Goal: Navigation & Orientation: Find specific page/section

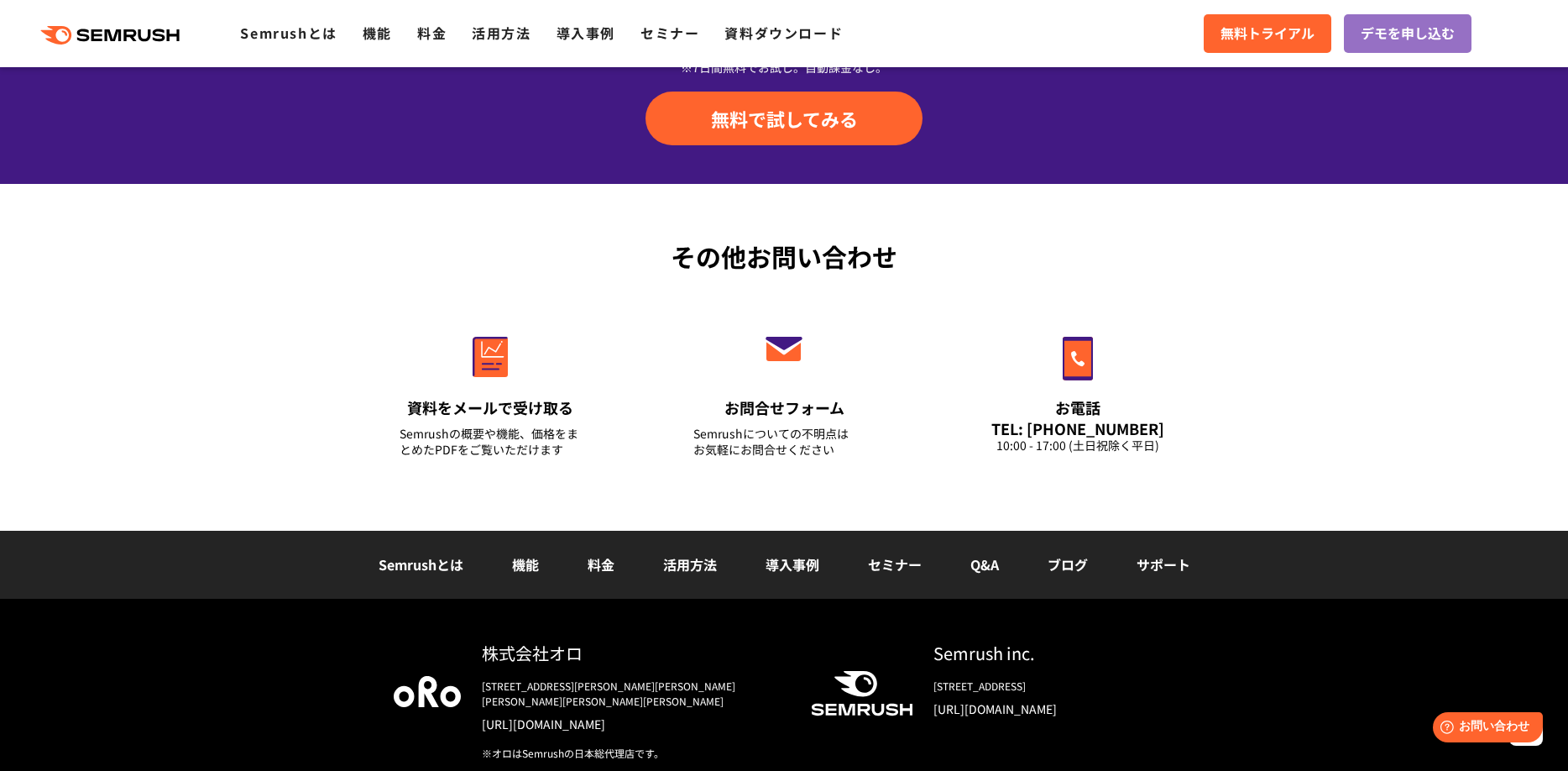
scroll to position [5869, 0]
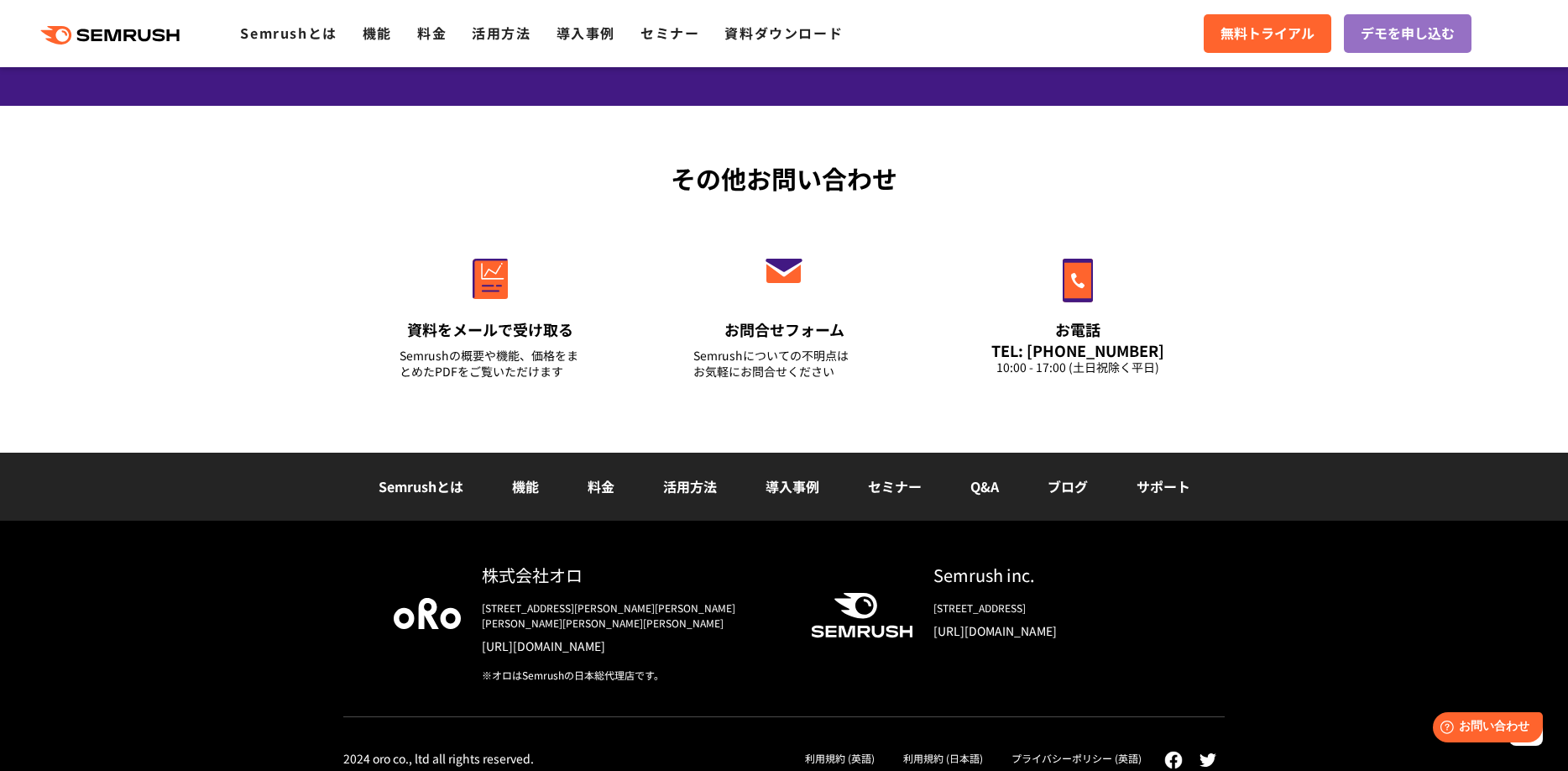
click at [977, 750] on link "利用規約 (日本語)" at bounding box center [943, 757] width 80 height 15
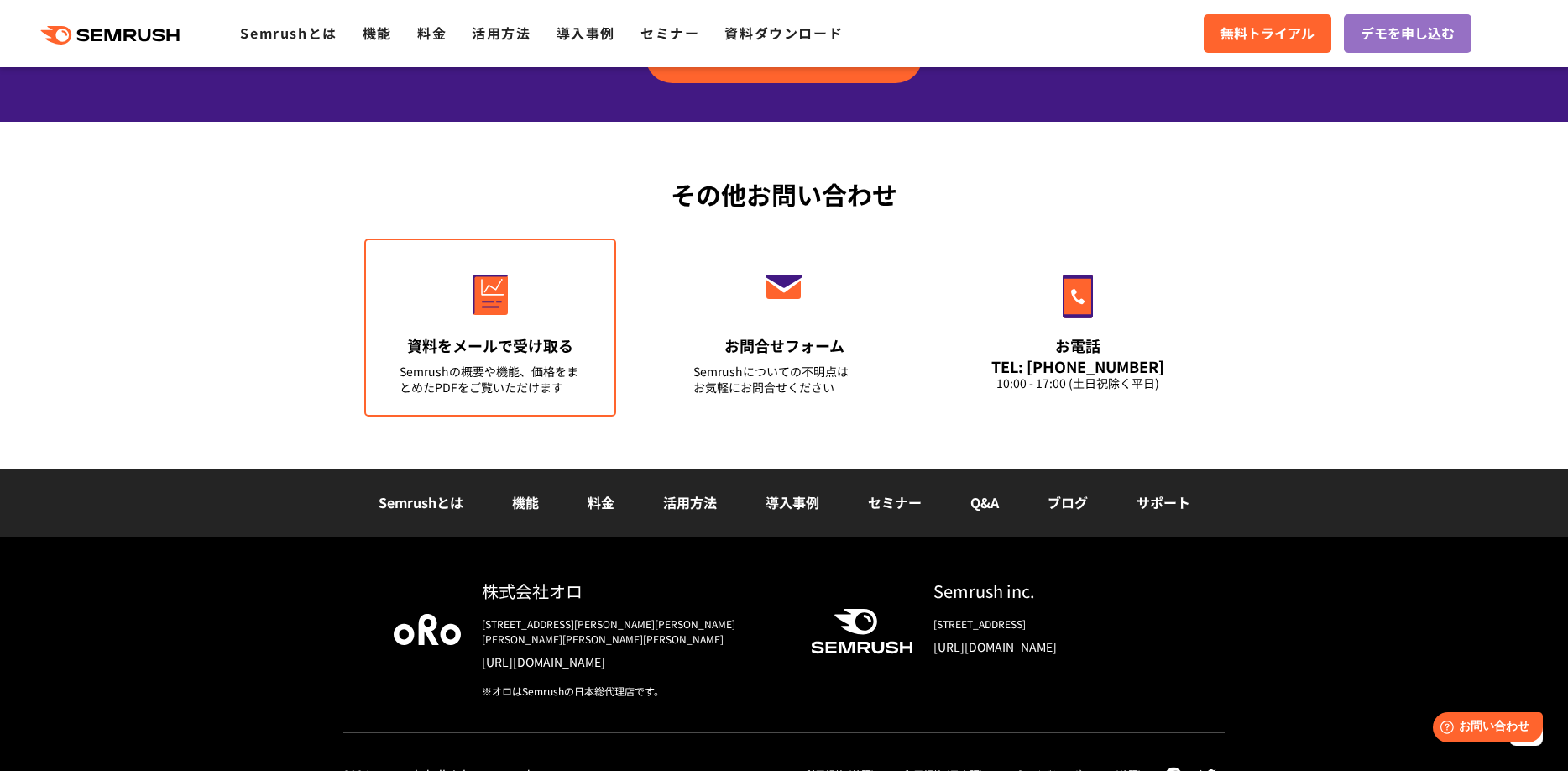
scroll to position [5869, 0]
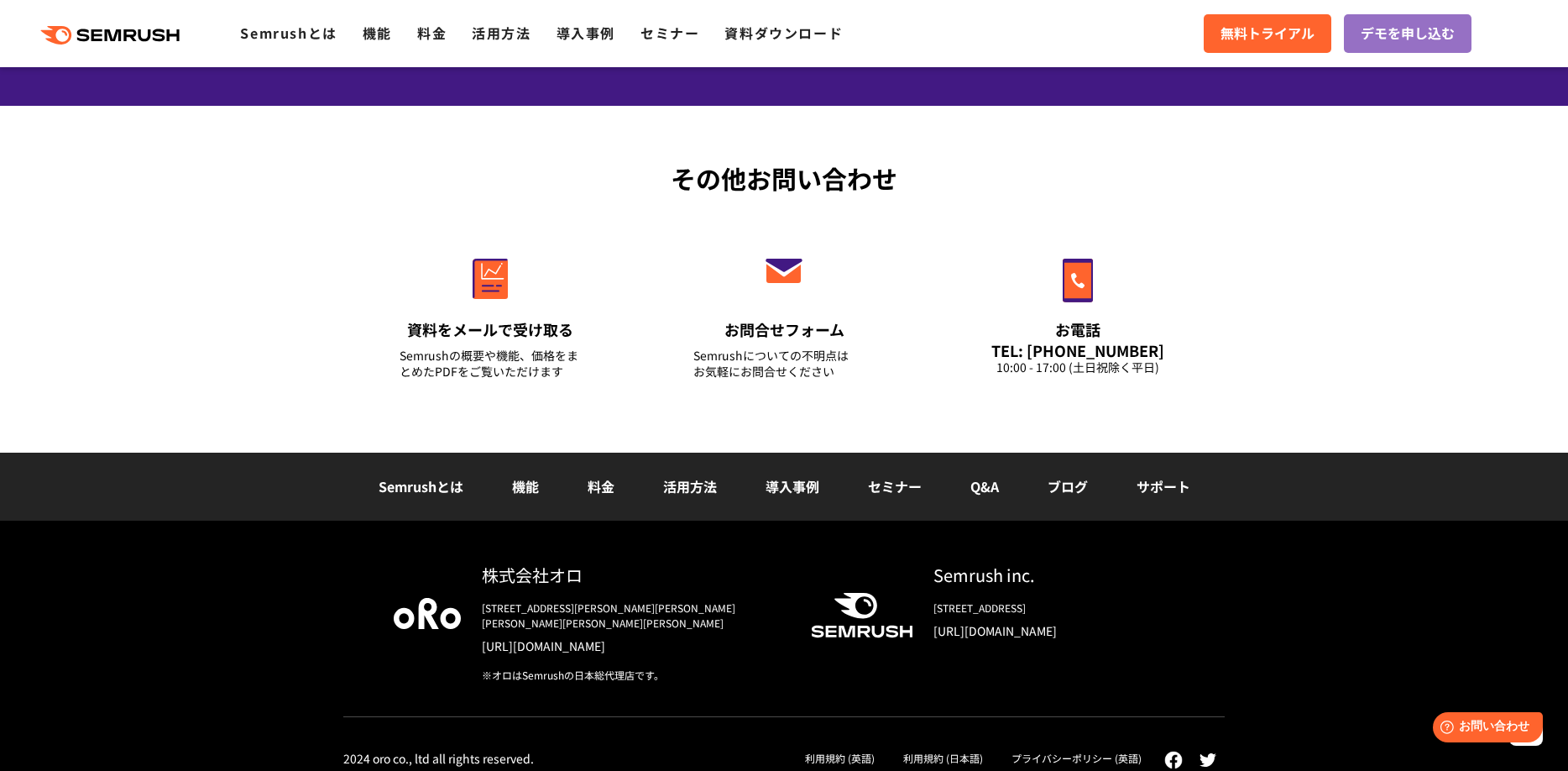
click at [1080, 626] on link "[URL][DOMAIN_NAME]" at bounding box center [1053, 630] width 241 height 16
